Goal: Book appointment/travel/reservation

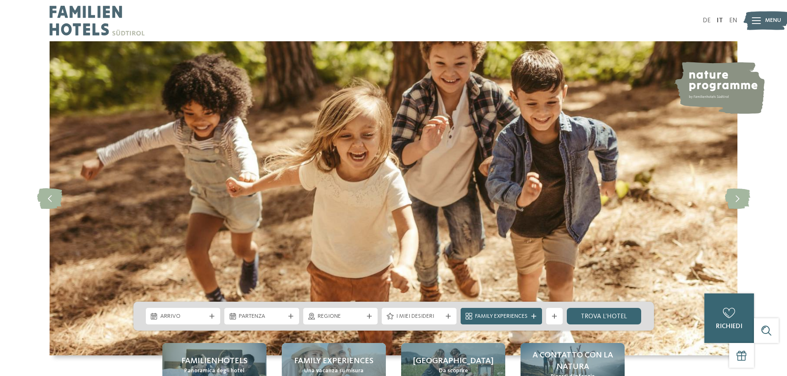
click at [770, 14] on div "Menu" at bounding box center [773, 20] width 16 height 21
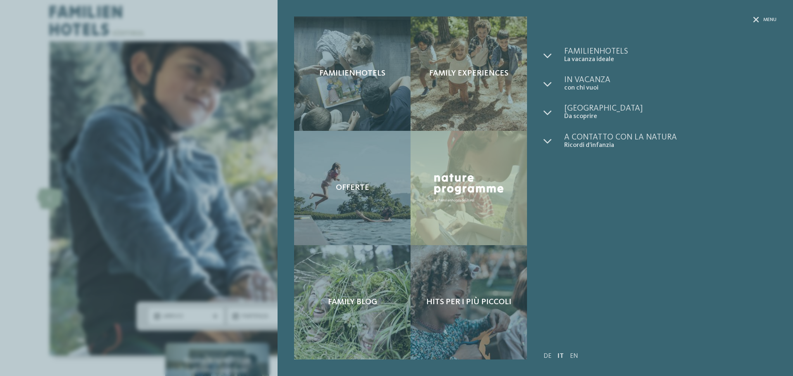
click at [760, 16] on div "Familienhotels Family experiences" at bounding box center [536, 188] width 516 height 376
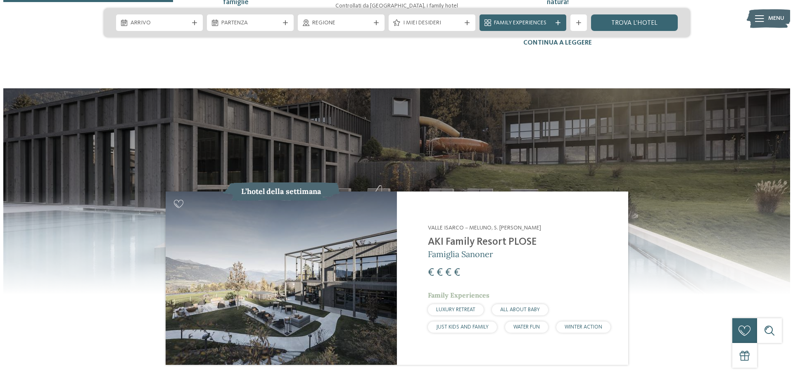
scroll to position [826, 0]
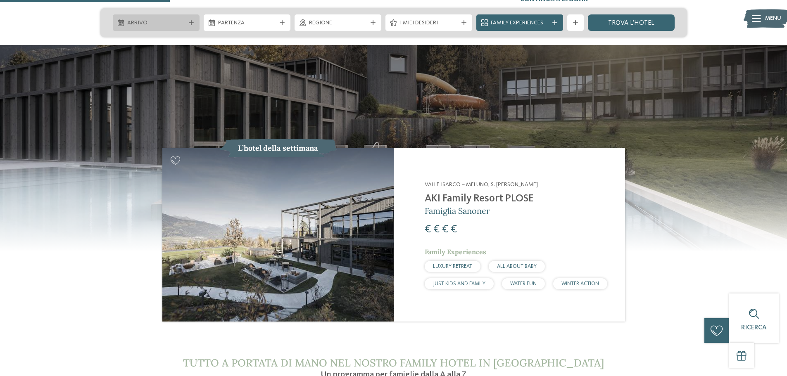
click at [178, 21] on span "Arrivo" at bounding box center [156, 23] width 58 height 8
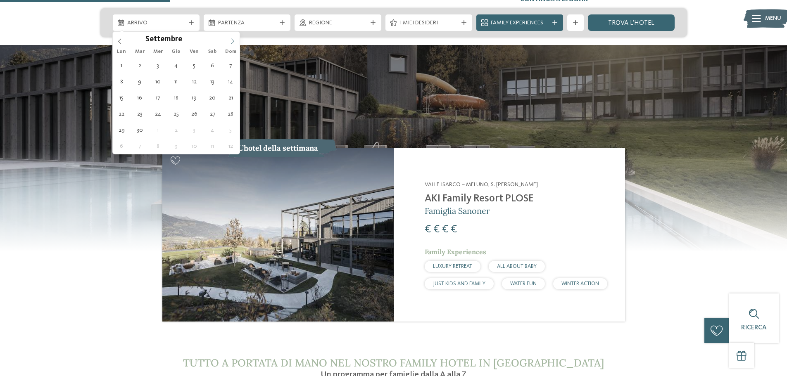
click at [231, 39] on icon at bounding box center [233, 41] width 6 height 6
type div "[DATE]"
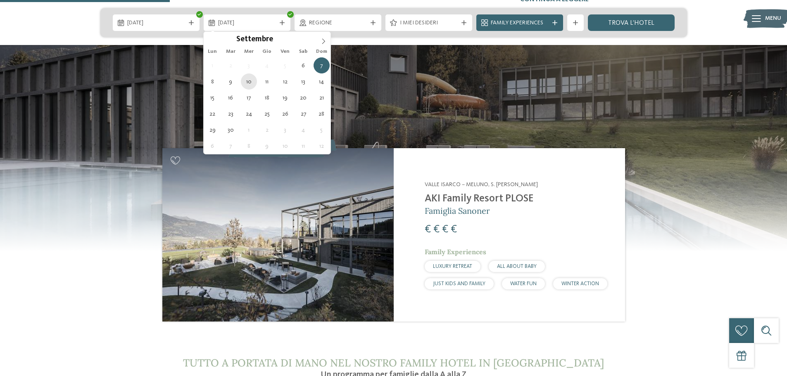
type div "[DATE]"
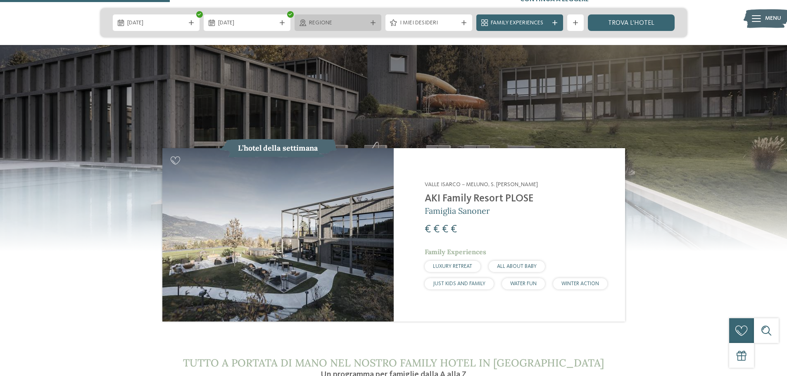
click at [349, 27] on div "Regione" at bounding box center [338, 22] width 87 height 17
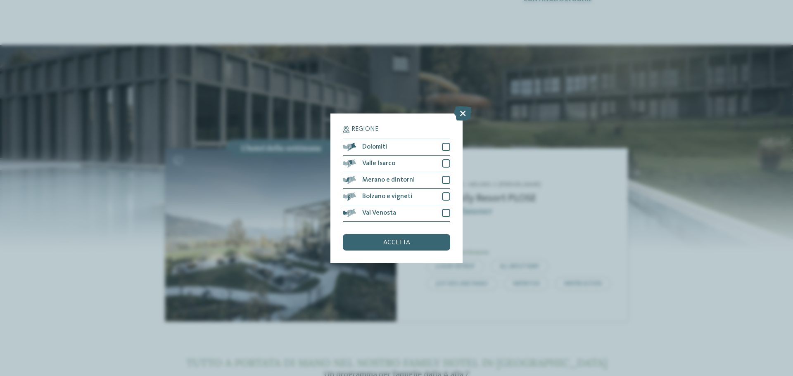
click at [451, 144] on div "Regione Dolomiti [GEOGRAPHIC_DATA]" at bounding box center [396, 189] width 132 height 150
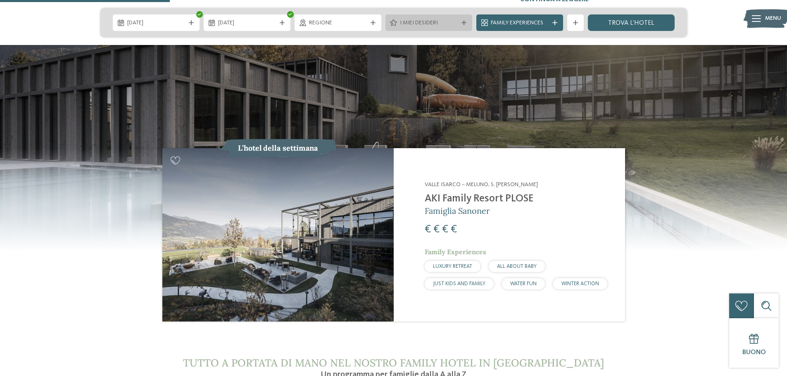
click at [419, 19] on span "I miei desideri" at bounding box center [429, 23] width 58 height 8
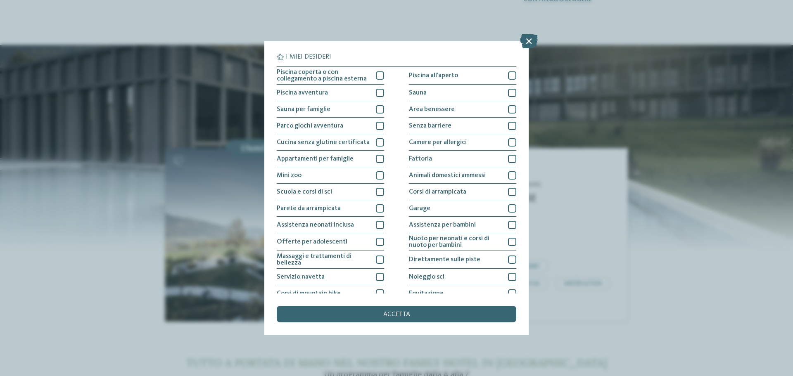
click at [454, 24] on div "I miei desideri Piscina coperta o con collegamento a piscina esterna Piscina al…" at bounding box center [396, 188] width 793 height 376
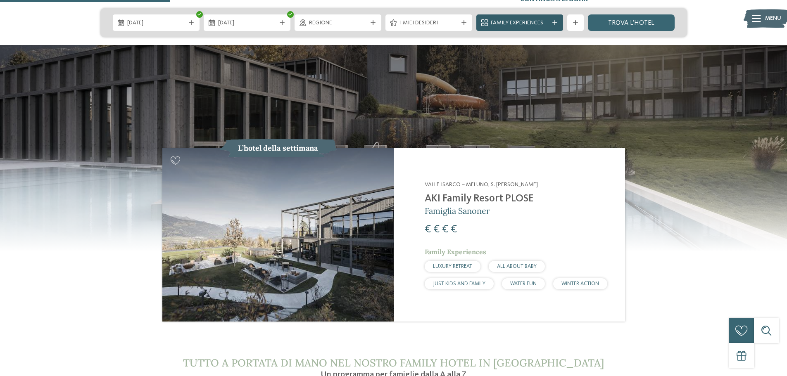
click at [554, 21] on icon at bounding box center [554, 22] width 5 height 5
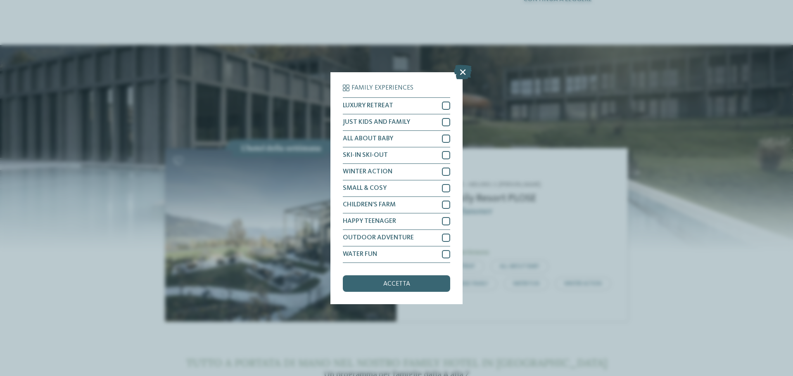
click at [464, 71] on icon at bounding box center [463, 71] width 18 height 14
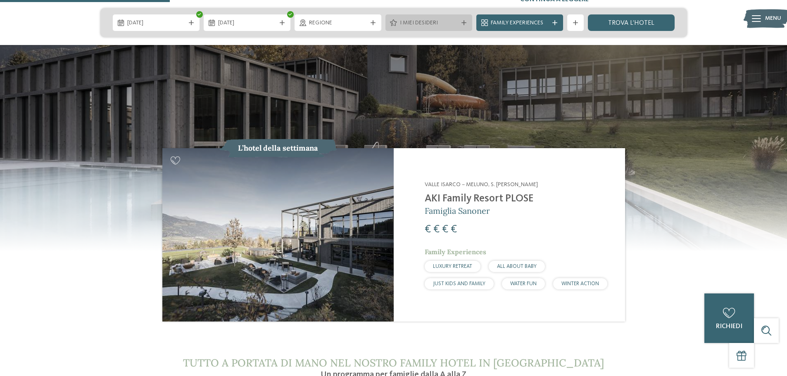
click at [452, 24] on span "I miei desideri" at bounding box center [429, 23] width 58 height 8
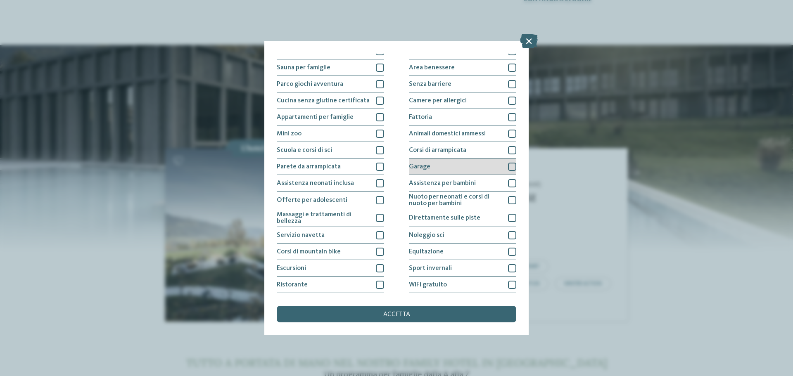
scroll to position [58, 0]
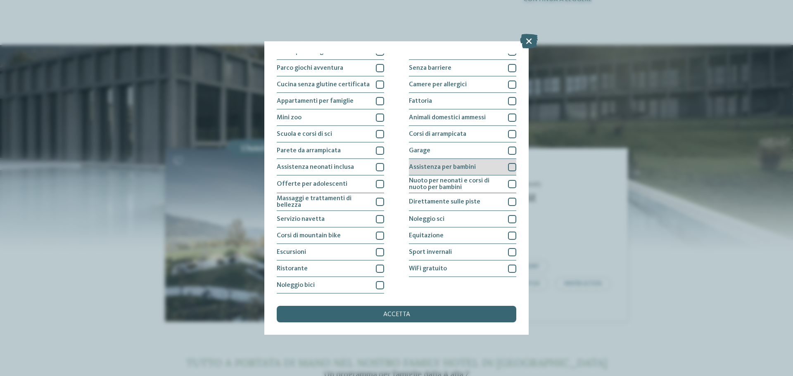
click at [482, 166] on div "Assistenza per bambini" at bounding box center [462, 167] width 107 height 17
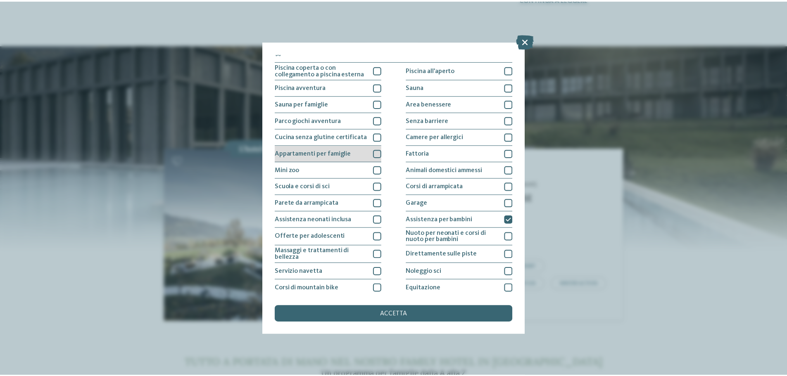
scroll to position [0, 0]
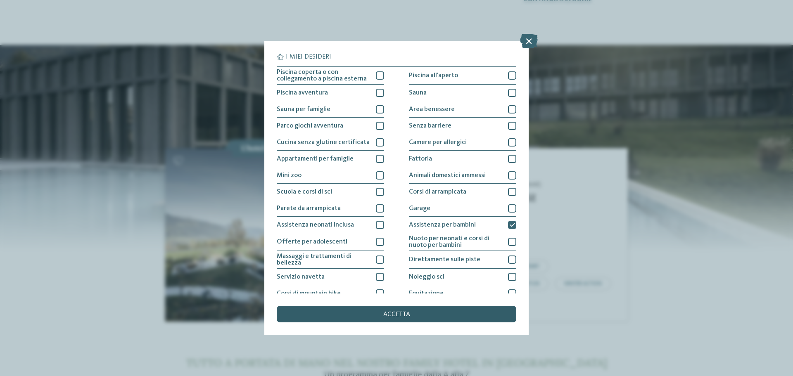
click at [417, 317] on div "accetta" at bounding box center [397, 314] width 240 height 17
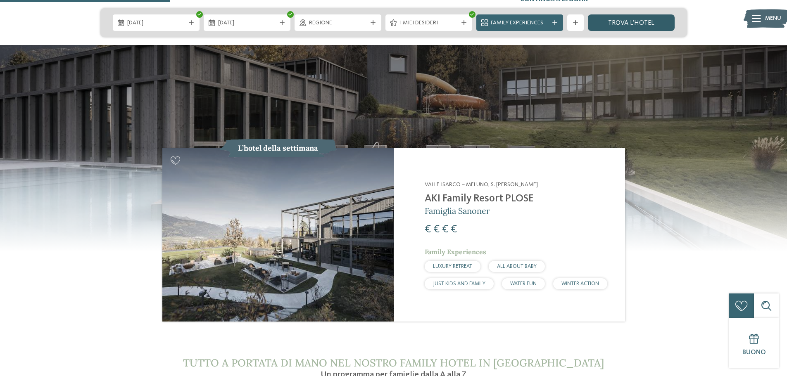
click at [606, 24] on link "trova l’hotel" at bounding box center [631, 22] width 87 height 17
